Goal: Transaction & Acquisition: Purchase product/service

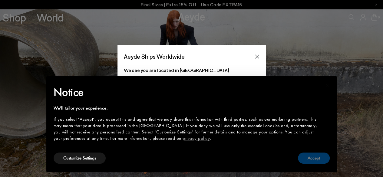
click at [316, 158] on button "Accept" at bounding box center [314, 157] width 32 height 11
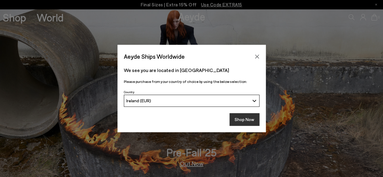
click at [248, 118] on button "Shop Now" at bounding box center [244, 119] width 30 height 13
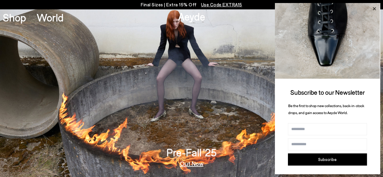
click at [375, 8] on icon at bounding box center [373, 8] width 3 height 3
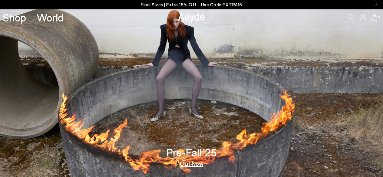
click at [361, 18] on icon at bounding box center [363, 17] width 6 height 6
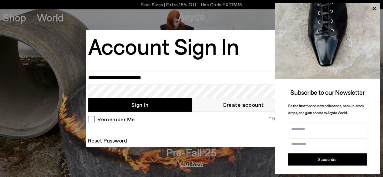
type input "**********"
click at [222, 130] on div "Remember Me * Required Reset Password" at bounding box center [192, 130] width 210 height 30
click at [91, 117] on div "Remember Me" at bounding box center [111, 120] width 47 height 9
click at [150, 107] on button "Sign In" at bounding box center [139, 105] width 103 height 14
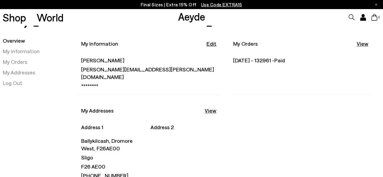
scroll to position [42, 0]
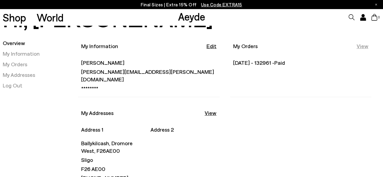
click at [363, 45] on link "View" at bounding box center [362, 46] width 12 height 8
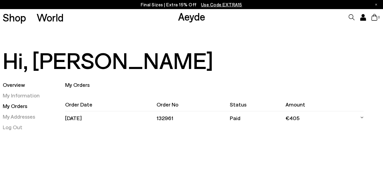
click at [13, 84] on link "Overview" at bounding box center [14, 84] width 22 height 7
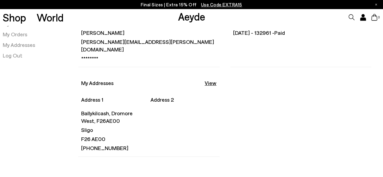
scroll to position [72, 0]
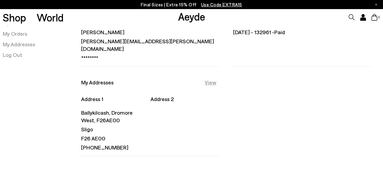
click at [210, 79] on link "View" at bounding box center [211, 83] width 12 height 8
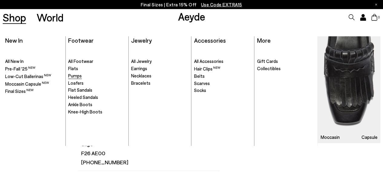
scroll to position [72, 0]
click at [77, 77] on span "Pumps" at bounding box center [75, 75] width 14 height 5
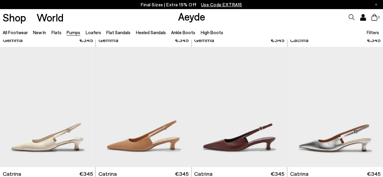
scroll to position [1458, 0]
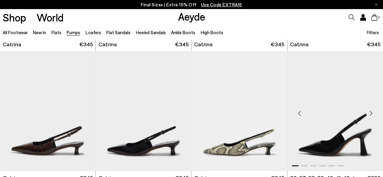
click at [339, 137] on img "1 / 6" at bounding box center [335, 111] width 96 height 120
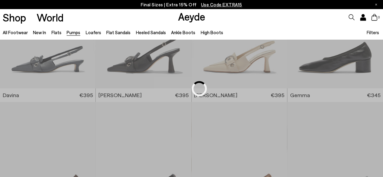
scroll to position [846, 0]
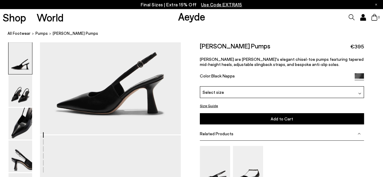
scroll to position [55, 0]
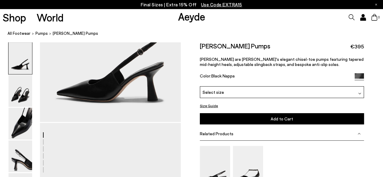
click at [353, 93] on div "Select size" at bounding box center [282, 93] width 164 height 12
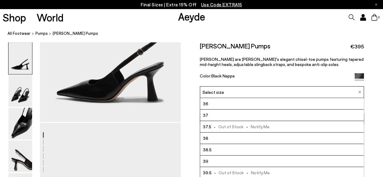
scroll to position [0, 0]
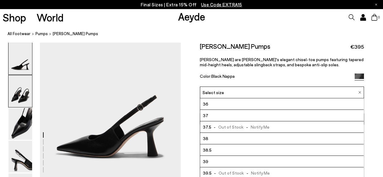
click at [17, 97] on img at bounding box center [20, 91] width 24 height 32
